Goal: Task Accomplishment & Management: Use online tool/utility

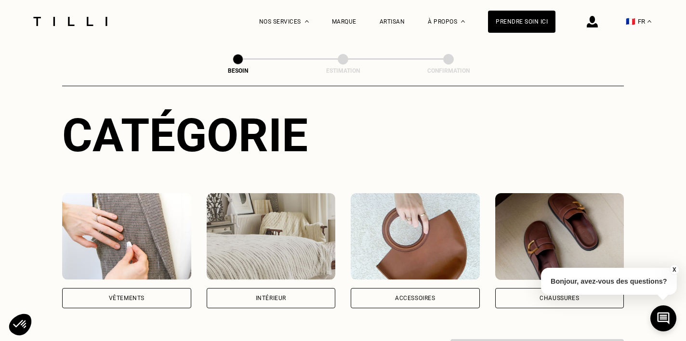
scroll to position [112, 0]
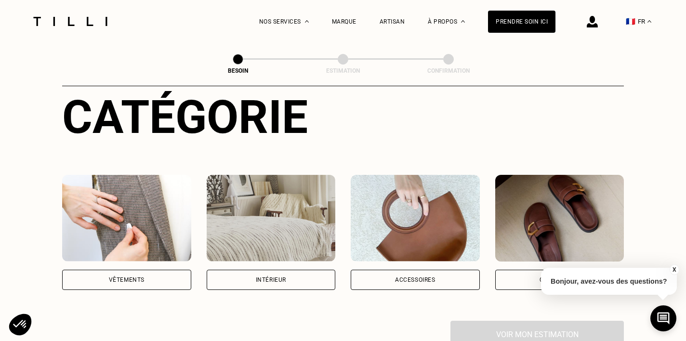
click at [171, 270] on div "Vêtements" at bounding box center [126, 280] width 129 height 20
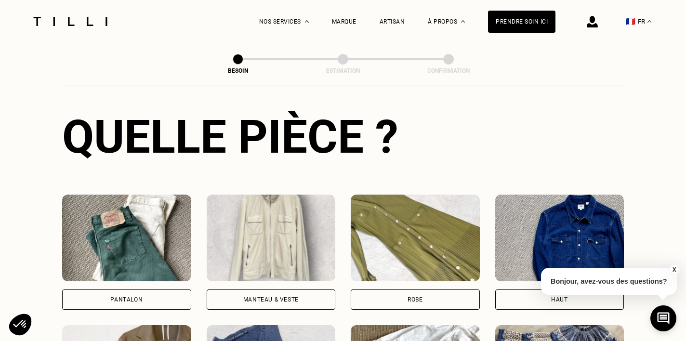
scroll to position [354, 0]
click at [168, 289] on div "Pantalon" at bounding box center [126, 299] width 129 height 20
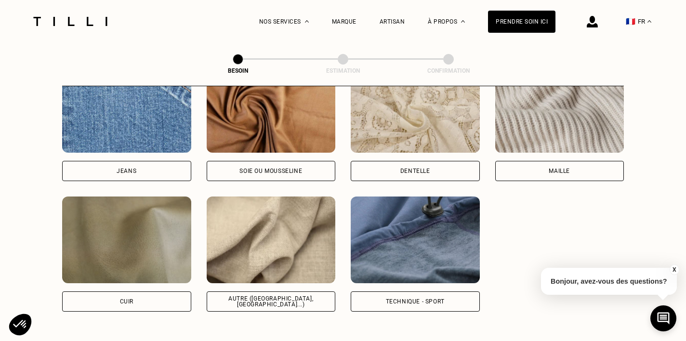
scroll to position [1067, 0]
click at [273, 296] on div "Autre ([GEOGRAPHIC_DATA], [GEOGRAPHIC_DATA]...)" at bounding box center [271, 302] width 113 height 12
select select "FR"
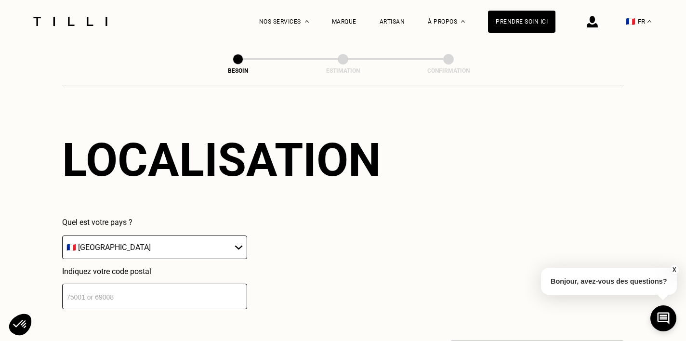
scroll to position [1313, 0]
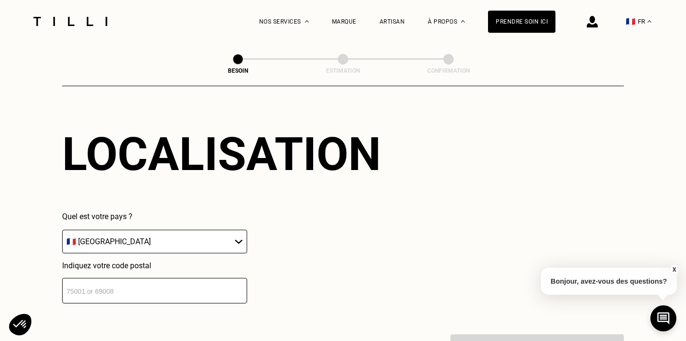
click at [231, 278] on input "number" at bounding box center [154, 291] width 185 height 26
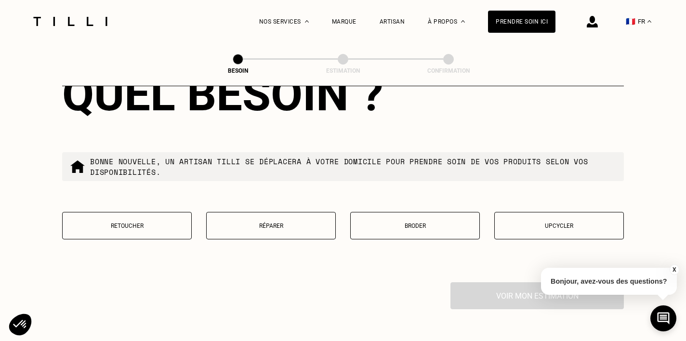
scroll to position [1615, 0]
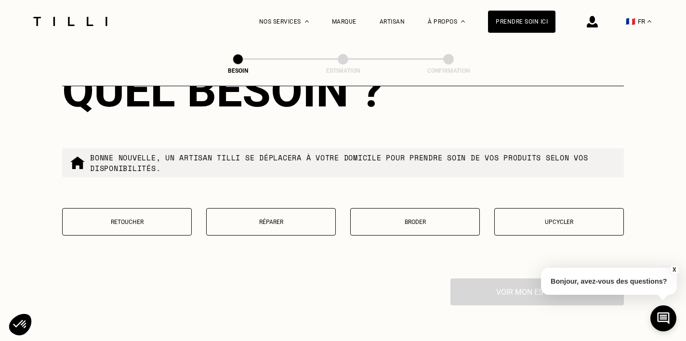
type input "75013"
click at [130, 219] on p "Retoucher" at bounding box center [126, 222] width 119 height 7
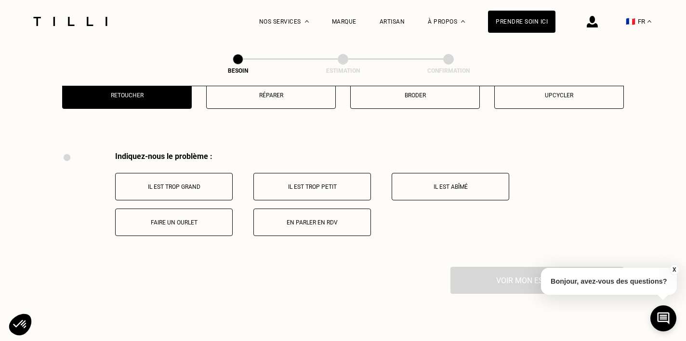
scroll to position [1777, 0]
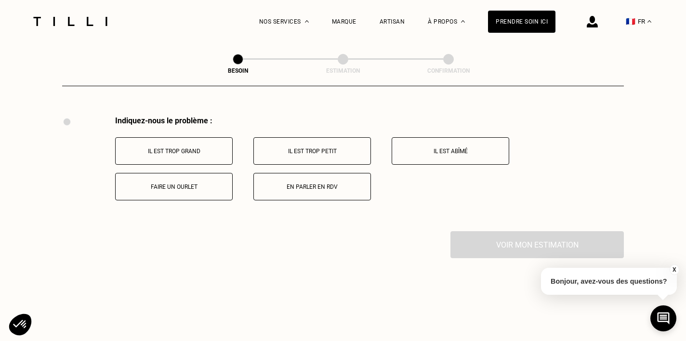
click at [187, 148] on p "Il est trop grand" at bounding box center [173, 151] width 107 height 7
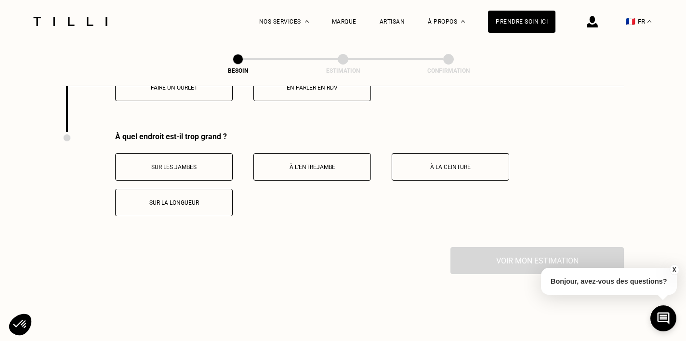
scroll to position [1892, 0]
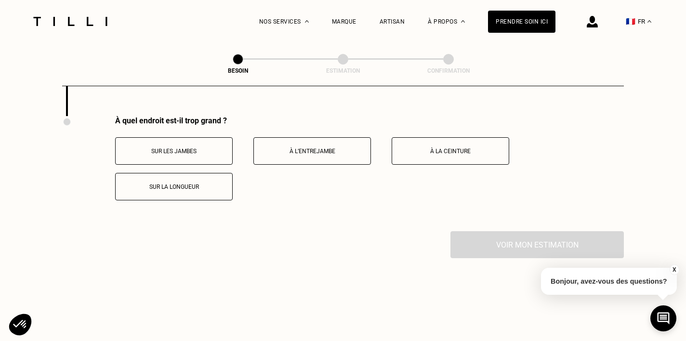
click at [181, 148] on p "Sur les jambes" at bounding box center [173, 151] width 107 height 7
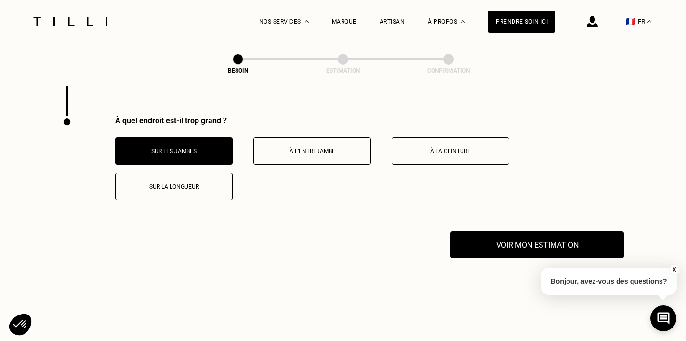
click at [673, 268] on button "X" at bounding box center [674, 269] width 10 height 11
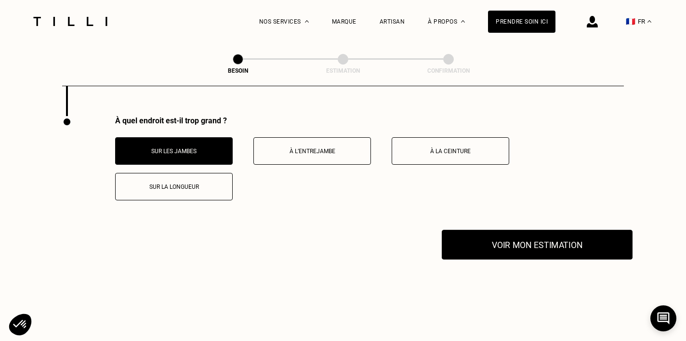
click at [588, 242] on button "Voir mon estimation" at bounding box center [536, 245] width 191 height 30
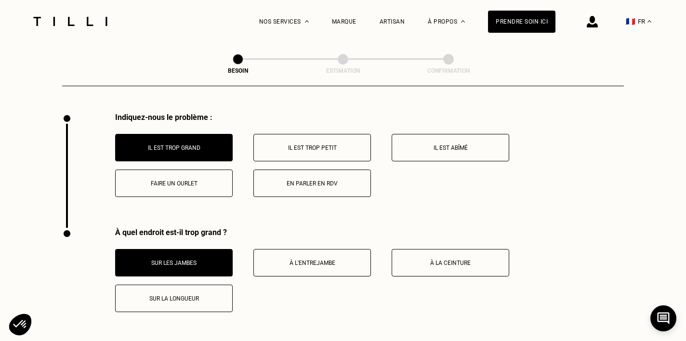
scroll to position [1777, 0]
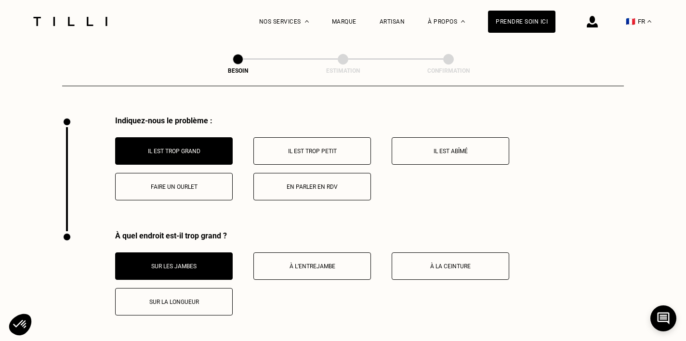
click at [185, 184] on button "Faire un ourlet" at bounding box center [173, 186] width 117 height 27
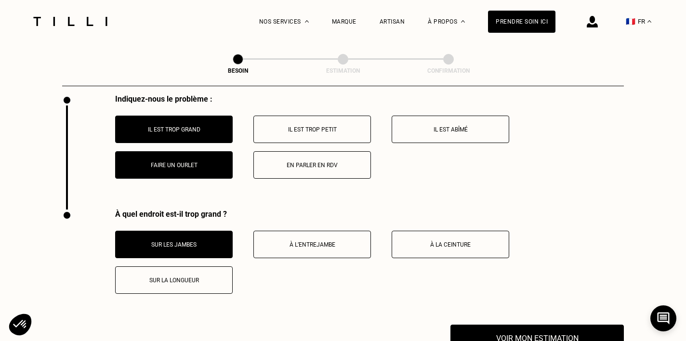
scroll to position [1798, 0]
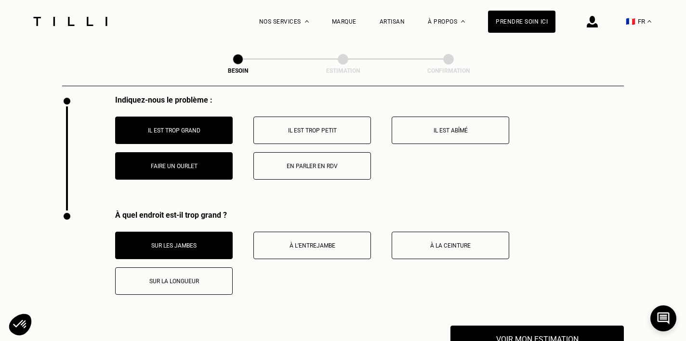
click at [182, 127] on p "Il est trop grand" at bounding box center [173, 130] width 107 height 7
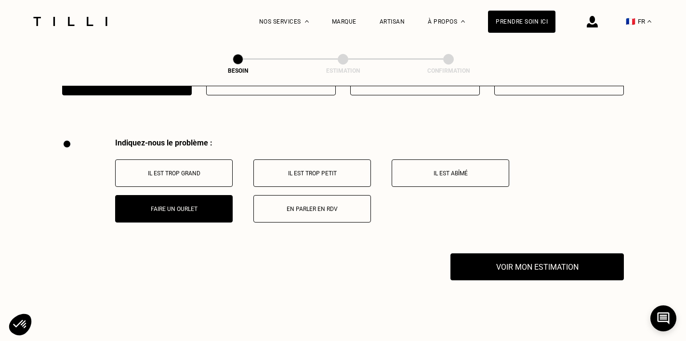
scroll to position [1754, 0]
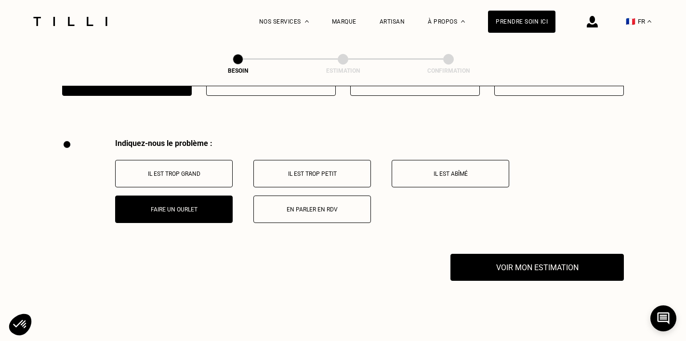
click at [184, 210] on button "Faire un ourlet" at bounding box center [173, 208] width 117 height 27
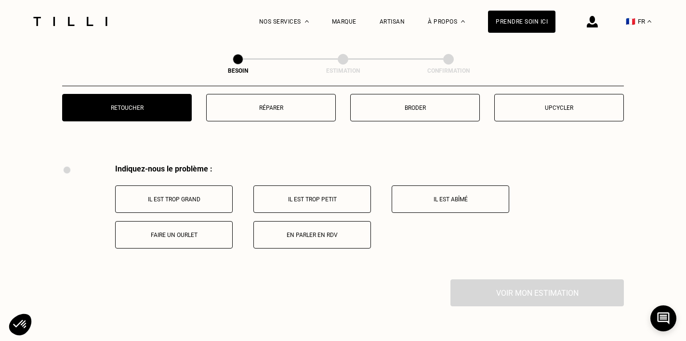
scroll to position [1728, 0]
click at [205, 232] on p "Faire un ourlet" at bounding box center [173, 235] width 107 height 7
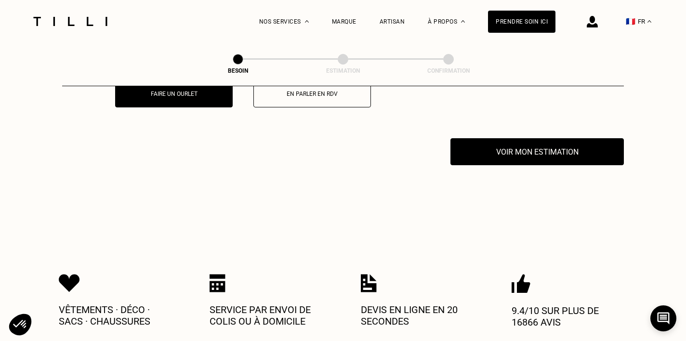
scroll to position [1892, 0]
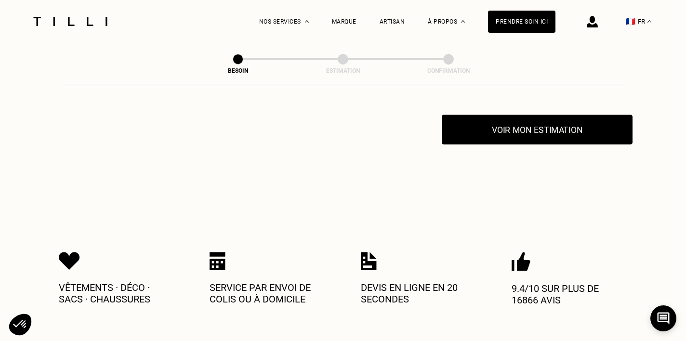
click at [486, 117] on button "Voir mon estimation" at bounding box center [536, 130] width 191 height 30
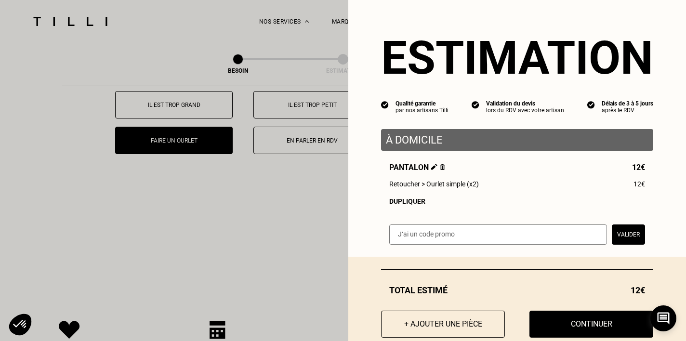
scroll to position [1827, 0]
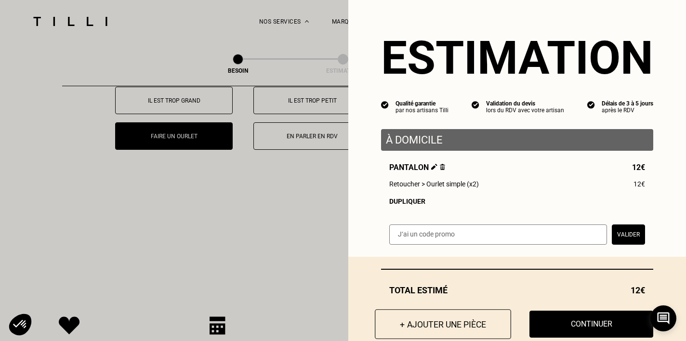
click at [420, 323] on button "+ Ajouter une pièce" at bounding box center [443, 324] width 136 height 30
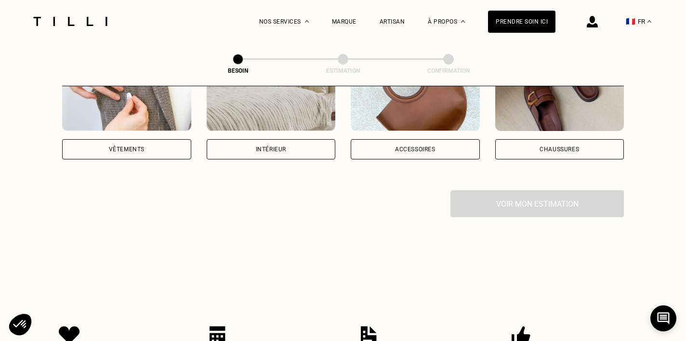
scroll to position [243, 0]
click at [169, 139] on div "Vêtements" at bounding box center [126, 149] width 129 height 20
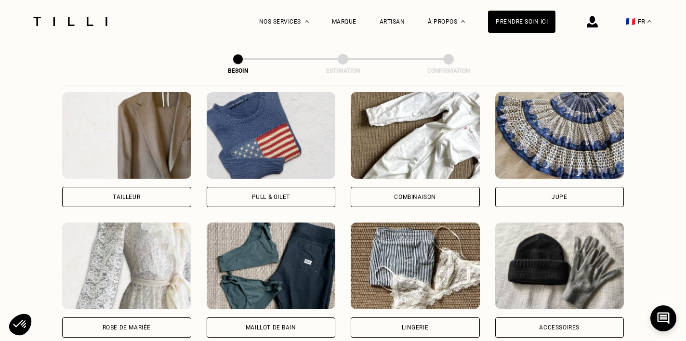
scroll to position [591, 0]
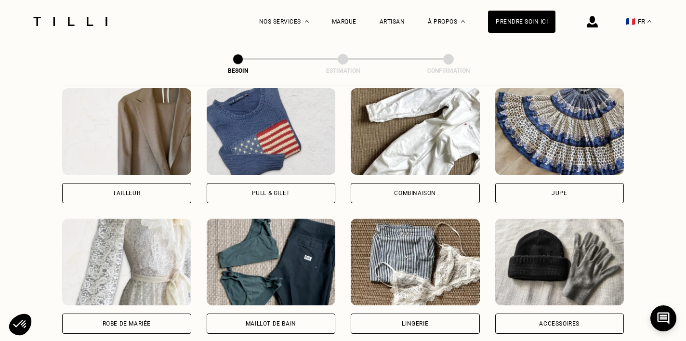
click at [535, 183] on div "Jupe" at bounding box center [559, 193] width 129 height 20
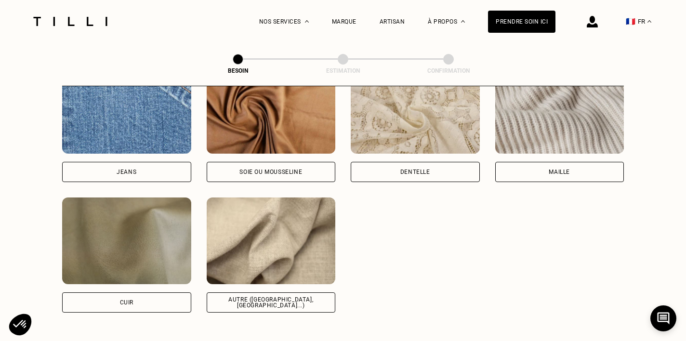
scroll to position [1070, 0]
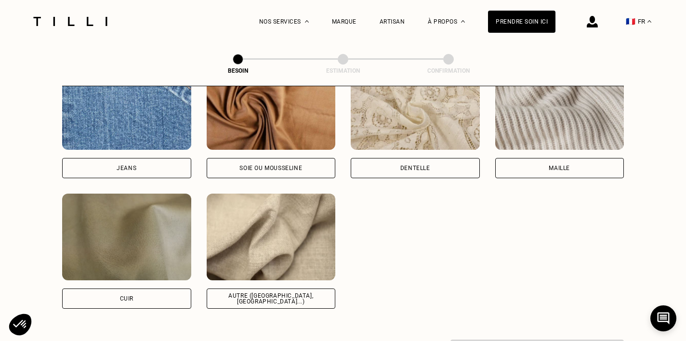
click at [294, 293] on div "Autre ([GEOGRAPHIC_DATA], [GEOGRAPHIC_DATA]...)" at bounding box center [271, 299] width 113 height 12
select select "FR"
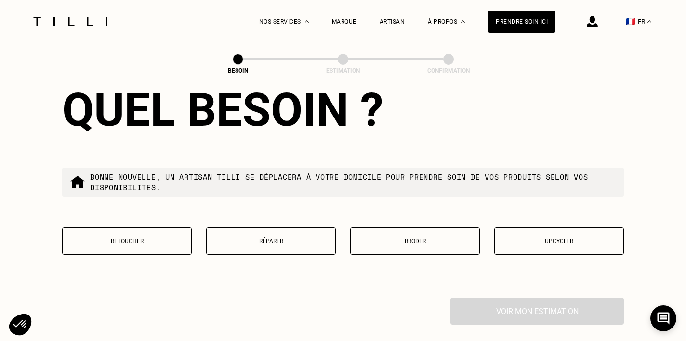
scroll to position [1596, 0]
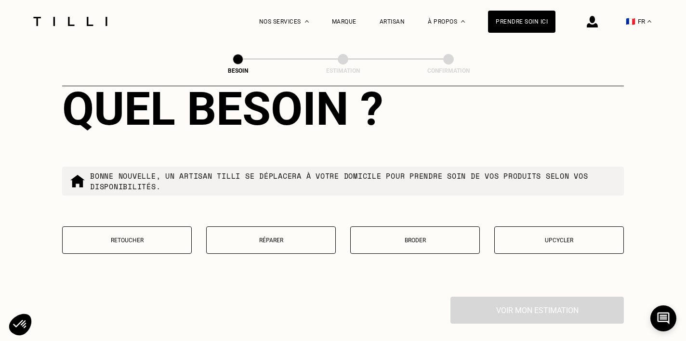
click at [150, 236] on button "Retoucher" at bounding box center [126, 239] width 129 height 27
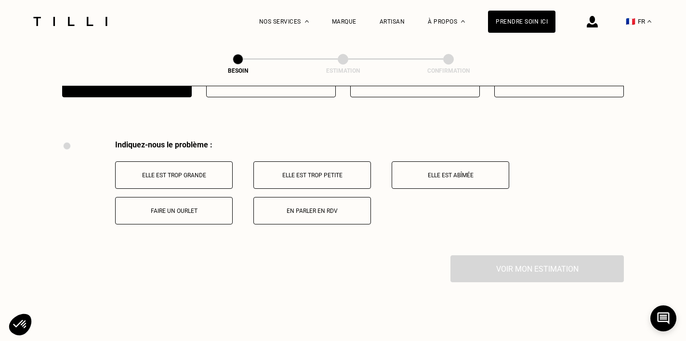
scroll to position [1777, 0]
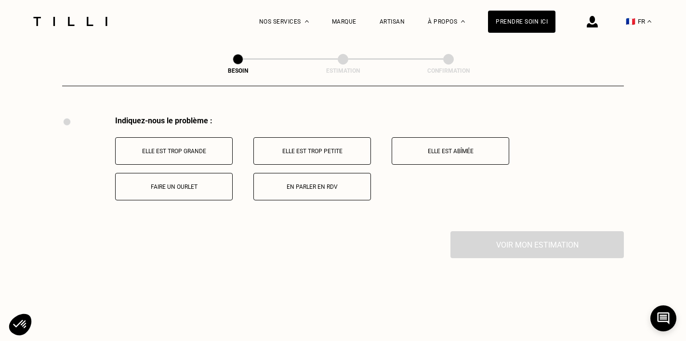
click at [216, 148] on button "Elle est trop grande" at bounding box center [173, 150] width 117 height 27
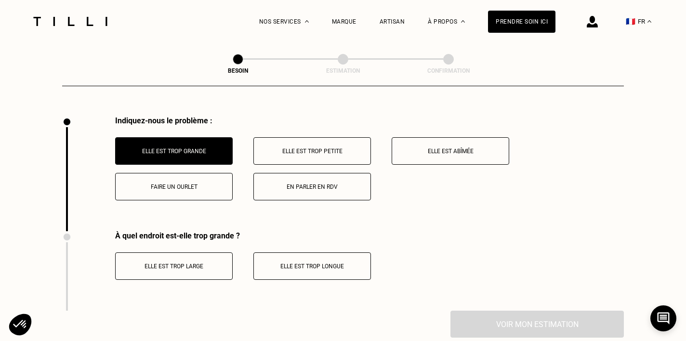
scroll to position [1892, 0]
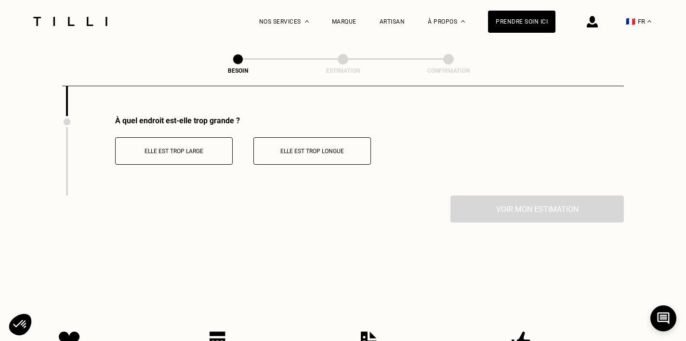
click at [291, 148] on p "Elle est trop longue" at bounding box center [312, 151] width 107 height 7
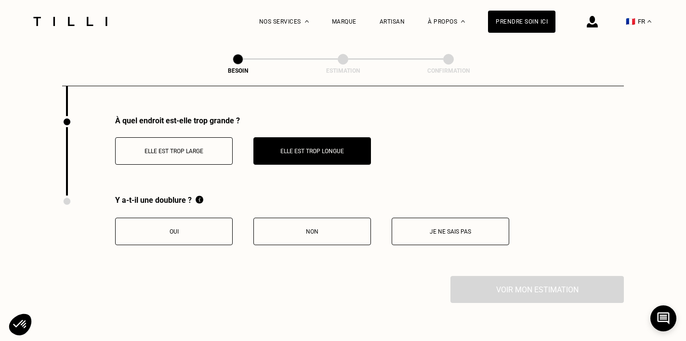
click at [217, 228] on p "Oui" at bounding box center [173, 231] width 107 height 7
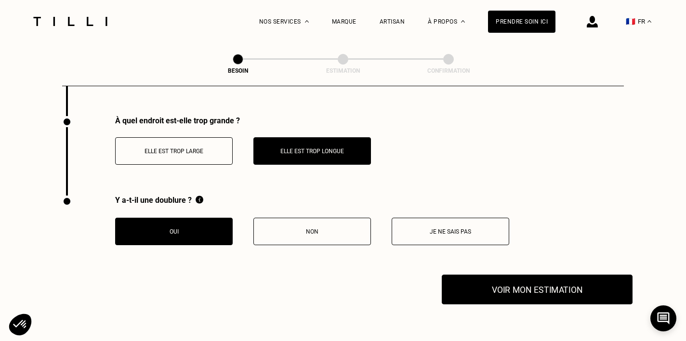
click at [500, 291] on button "Voir mon estimation" at bounding box center [536, 289] width 191 height 30
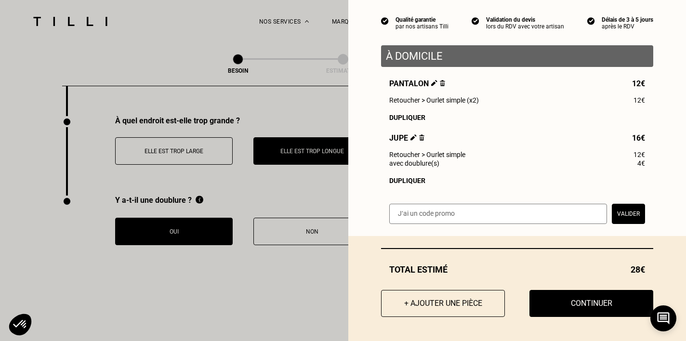
scroll to position [83, 0]
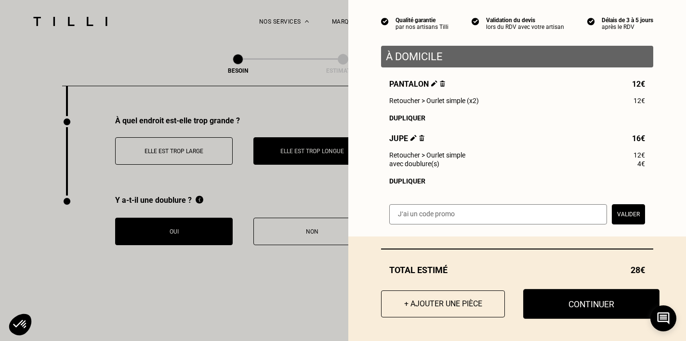
click at [541, 303] on button "Continuer" at bounding box center [591, 304] width 136 height 30
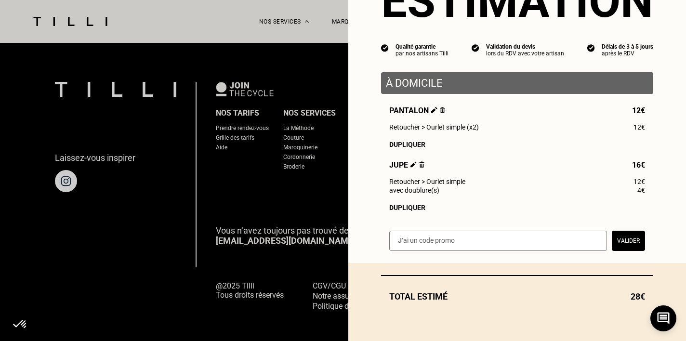
scroll to position [56, 0]
select select "FR"
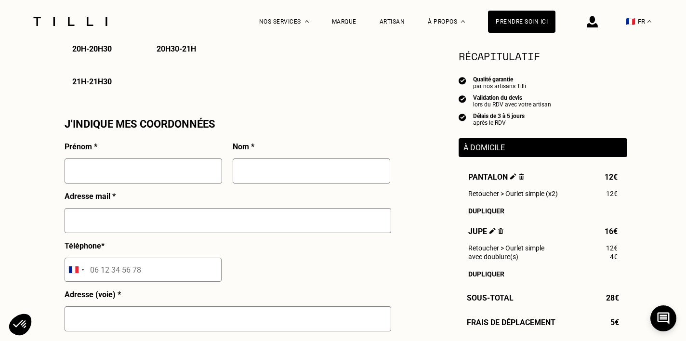
scroll to position [816, 0]
